Goal: Transaction & Acquisition: Purchase product/service

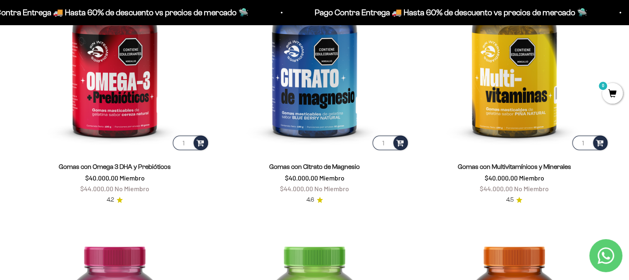
scroll to position [1198, 0]
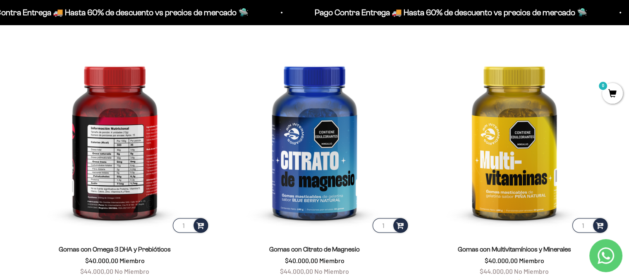
click at [99, 167] on img at bounding box center [115, 140] width 190 height 190
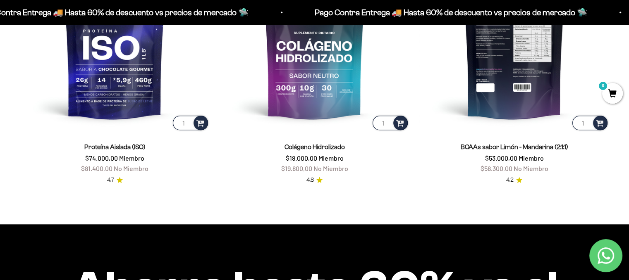
scroll to position [734, 0]
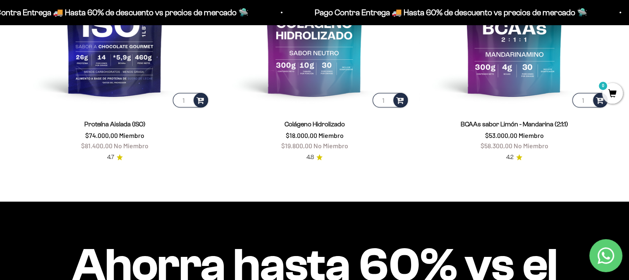
drag, startPoint x: 433, startPoint y: 103, endPoint x: 358, endPoint y: 204, distance: 125.2
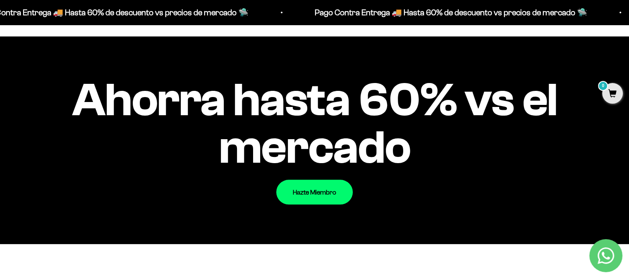
scroll to position [982, 0]
